Goal: Navigation & Orientation: Understand site structure

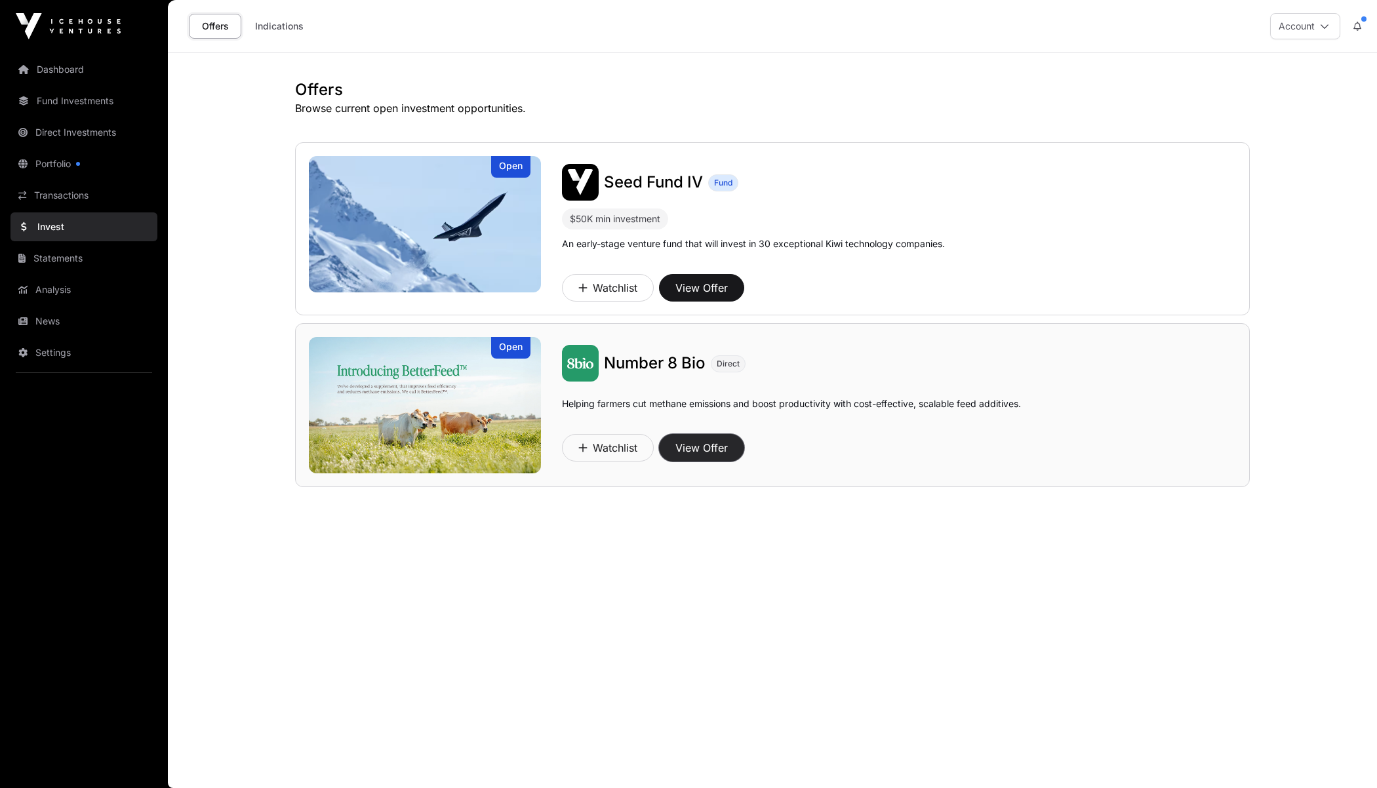
click at [697, 441] on button "View Offer" at bounding box center [701, 448] width 85 height 28
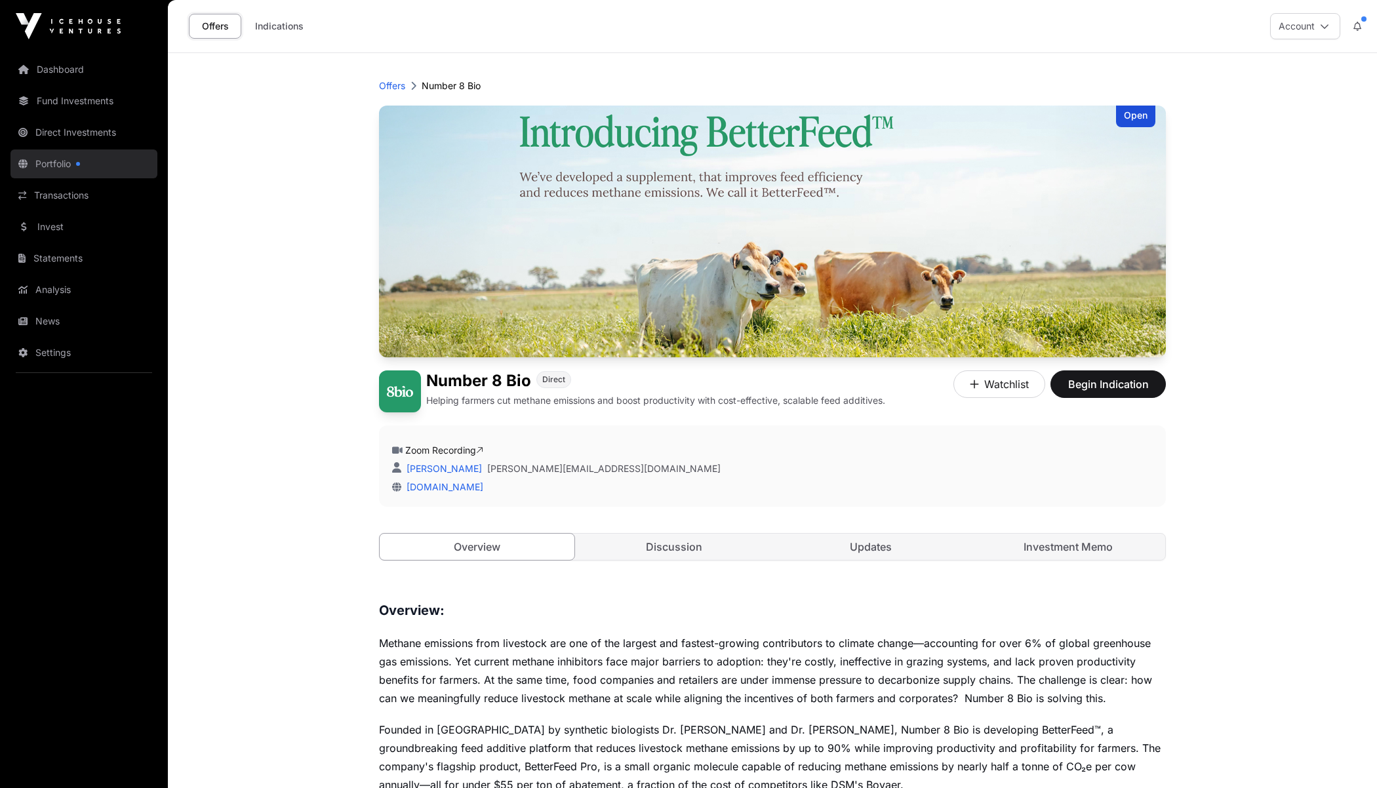
click at [57, 171] on link "Portfolio" at bounding box center [83, 164] width 147 height 29
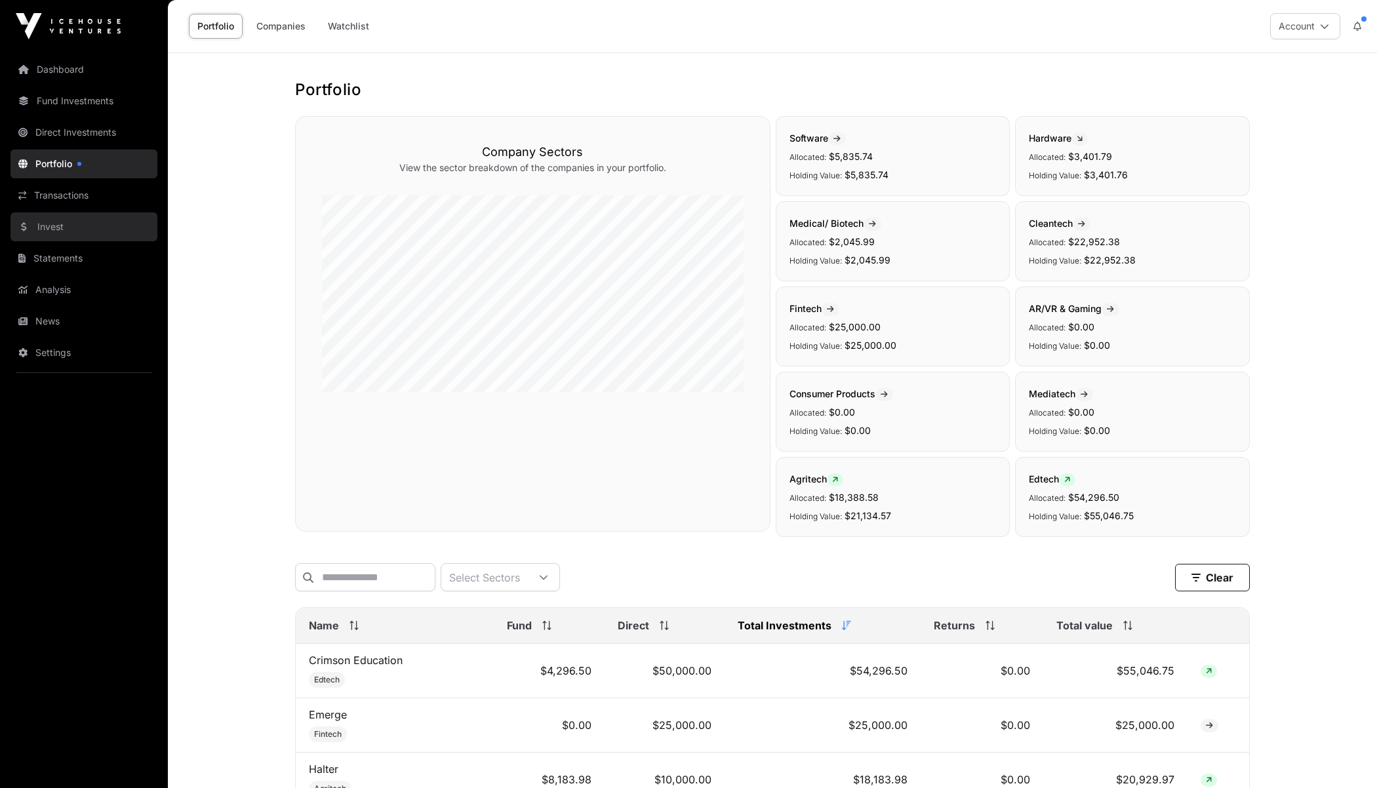
scroll to position [1, 0]
click at [88, 236] on link "Invest" at bounding box center [83, 227] width 147 height 29
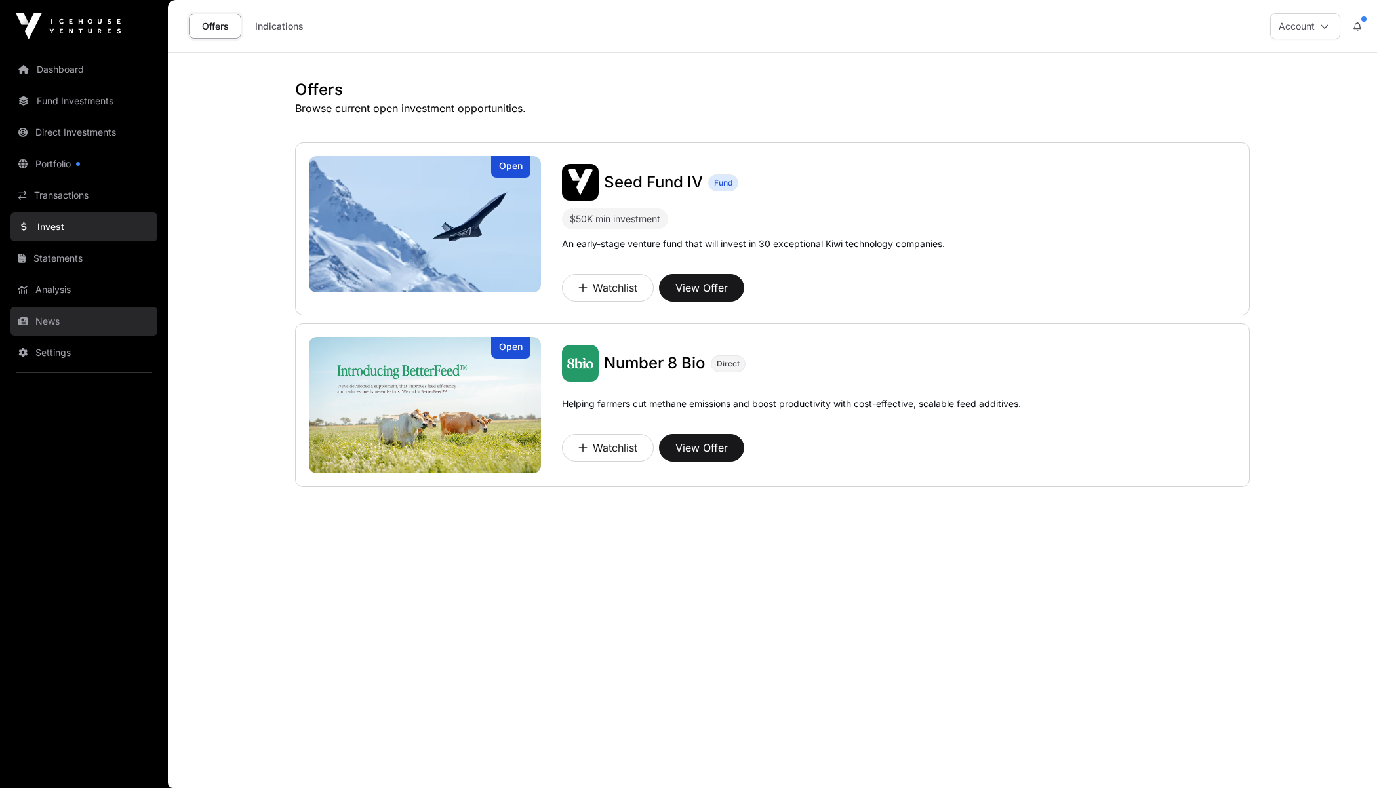
click at [105, 307] on link "News" at bounding box center [83, 321] width 147 height 29
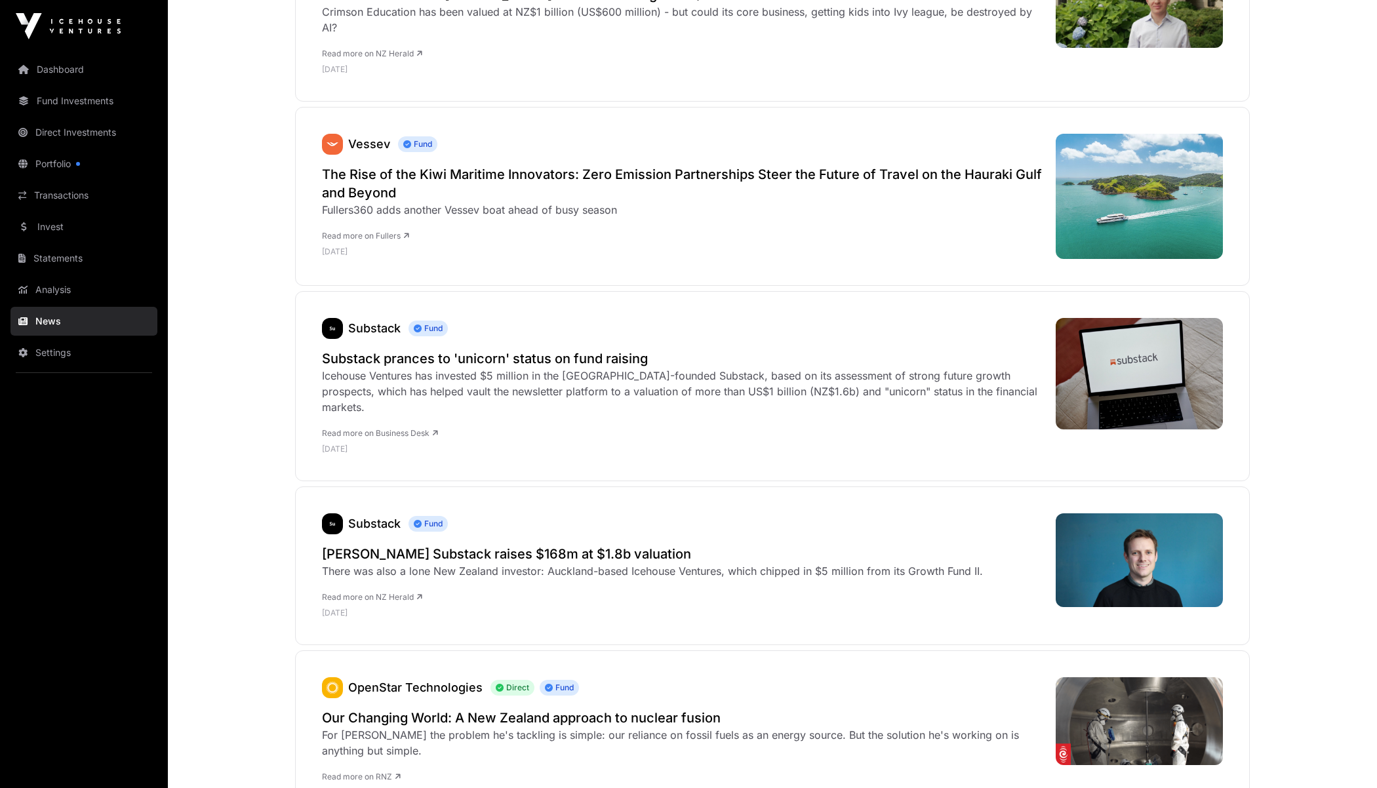
scroll to position [518, 0]
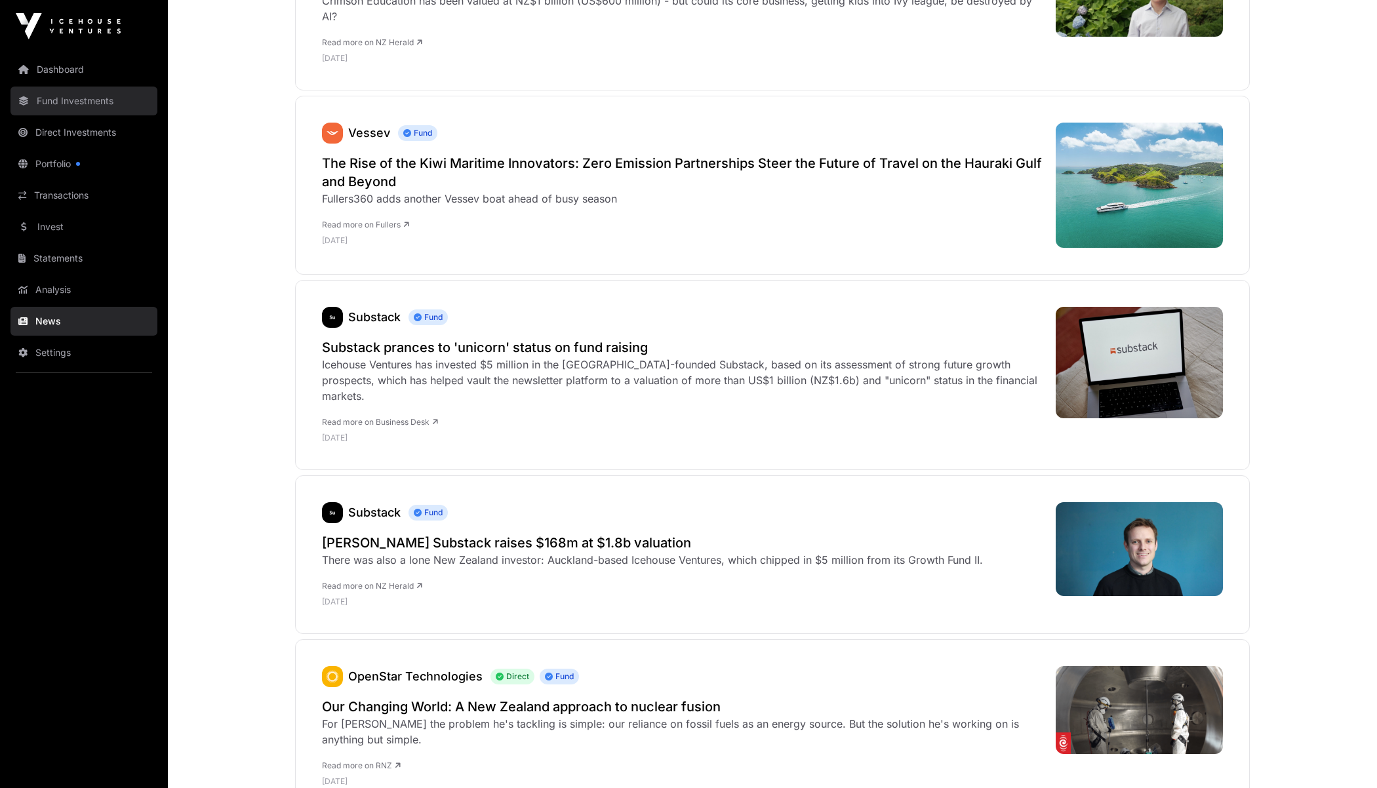
click at [84, 100] on link "Fund Investments" at bounding box center [83, 101] width 147 height 29
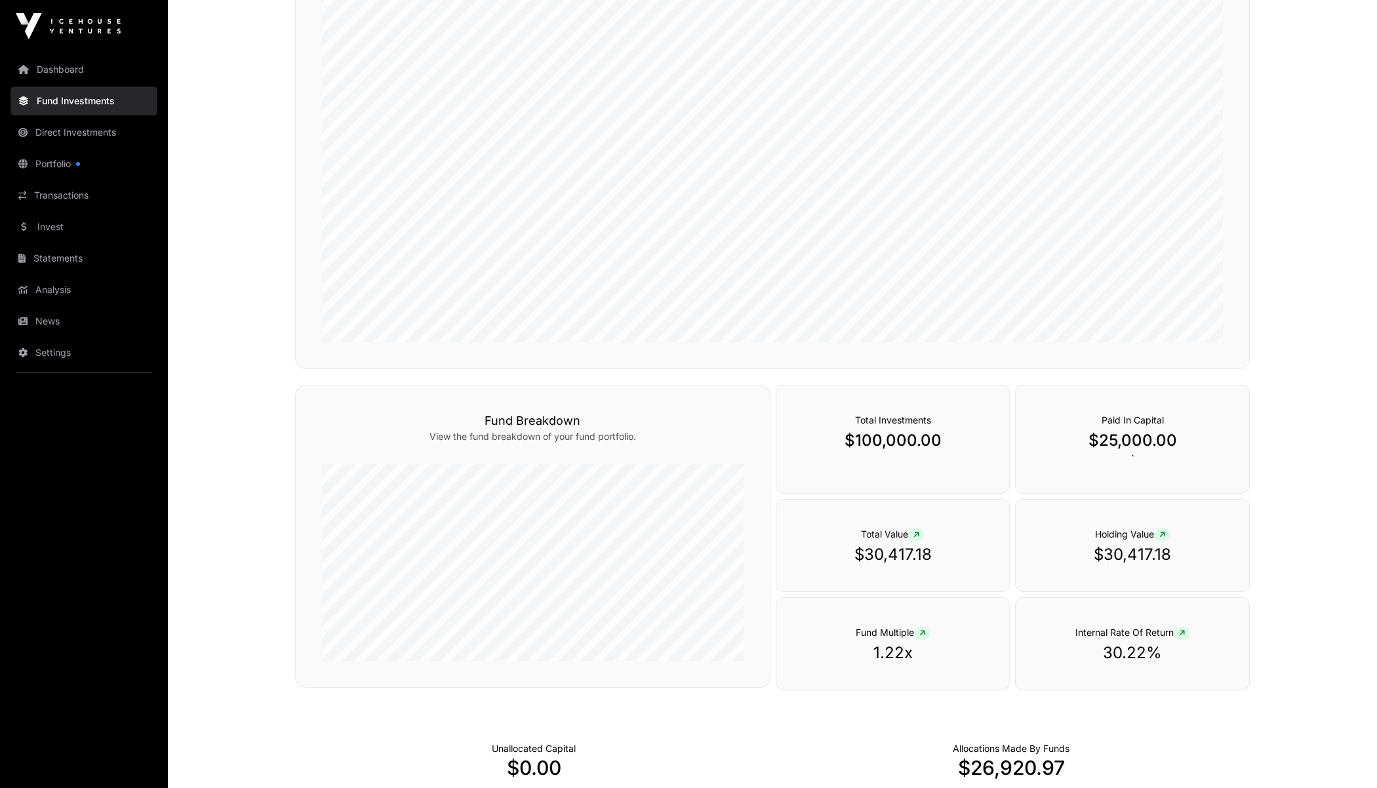
scroll to position [279, 0]
